Goal: Task Accomplishment & Management: Complete application form

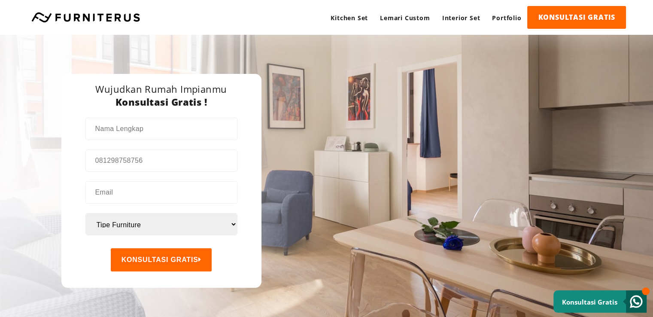
click at [572, 15] on link "KONSULTASI GRATIS" at bounding box center [576, 17] width 99 height 23
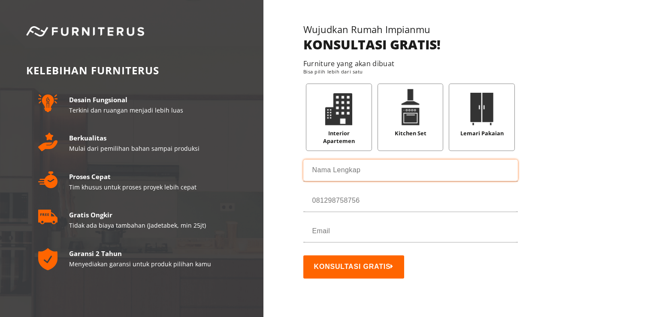
click at [361, 166] on input "text" at bounding box center [410, 169] width 215 height 21
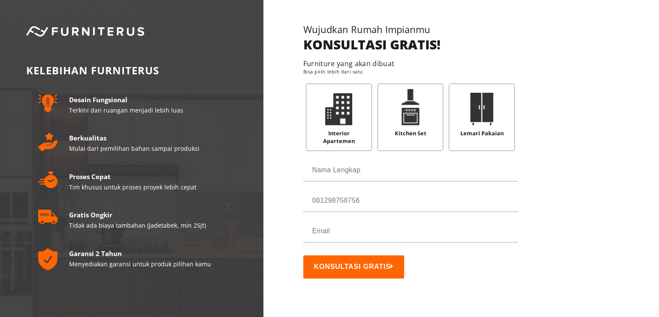
click at [340, 123] on img at bounding box center [338, 107] width 27 height 36
click at [417, 113] on img at bounding box center [410, 107] width 27 height 36
drag, startPoint x: 409, startPoint y: 126, endPoint x: 369, endPoint y: 126, distance: 39.0
click at [394, 126] on div "Kitchen Set" at bounding box center [411, 114] width 66 height 67
click at [349, 123] on img at bounding box center [338, 105] width 27 height 36
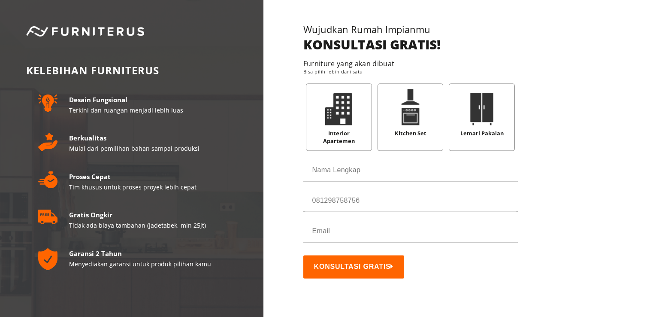
click at [349, 125] on img at bounding box center [338, 107] width 27 height 36
